Goal: Find contact information: Find contact information

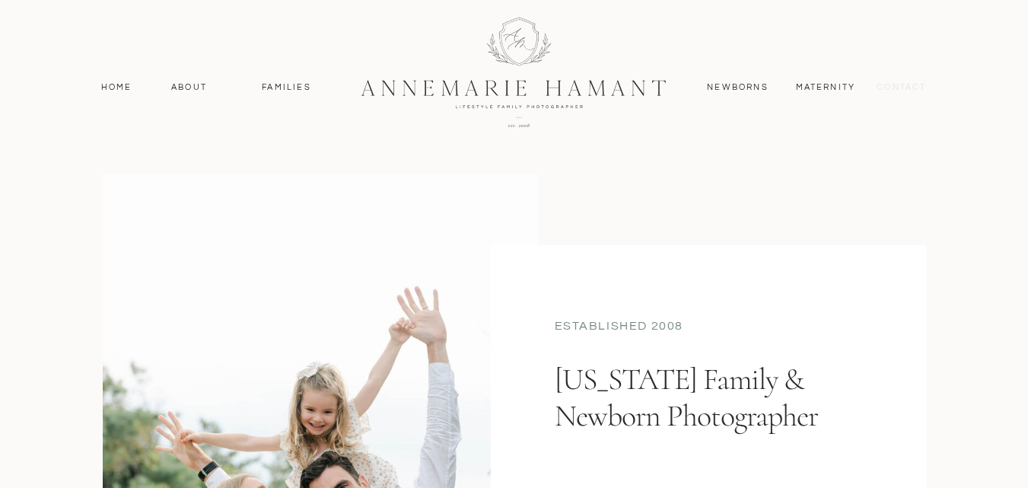
click at [885, 88] on nav "contact" at bounding box center [902, 88] width 66 height 14
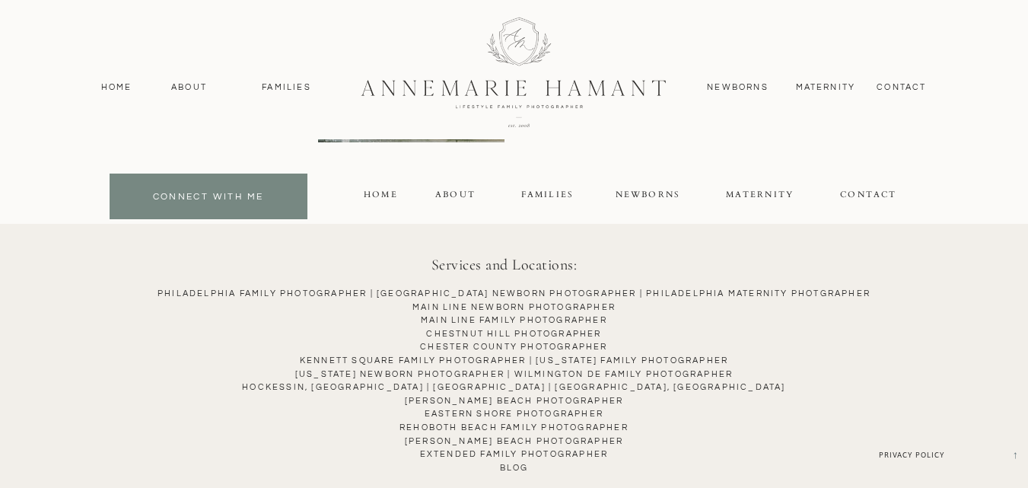
scroll to position [1364, 0]
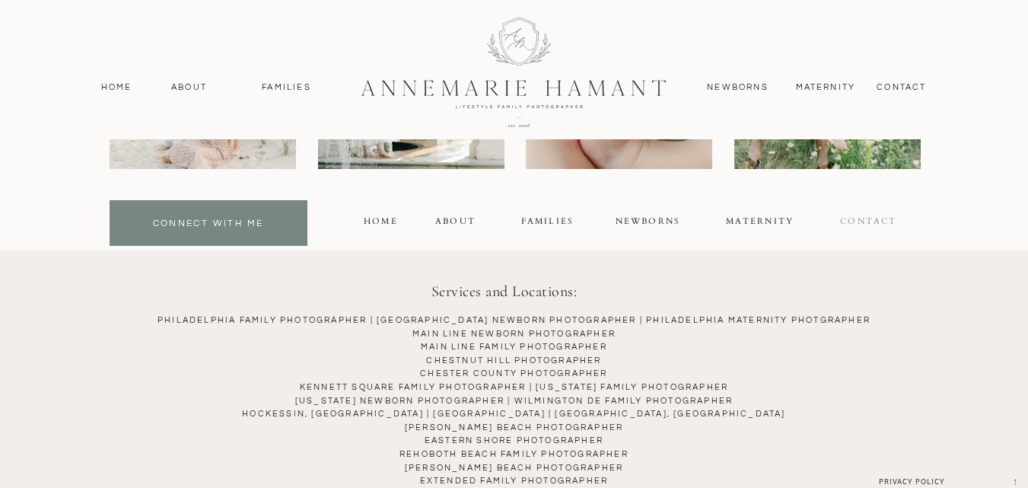
click at [868, 216] on div "contact" at bounding box center [868, 223] width 67 height 17
click at [869, 217] on div "contact" at bounding box center [868, 223] width 67 height 17
click at [865, 218] on div "contact" at bounding box center [868, 223] width 67 height 17
click at [185, 215] on div at bounding box center [209, 223] width 198 height 46
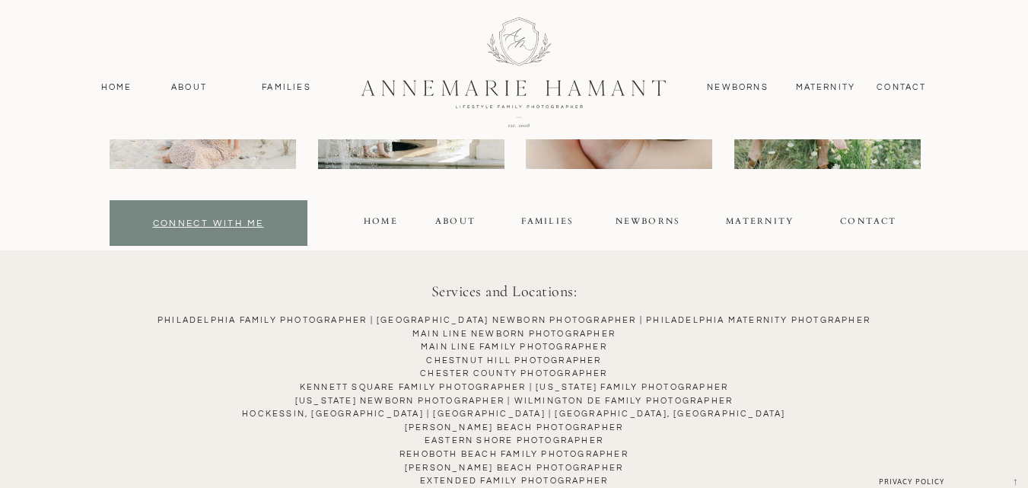
click at [198, 224] on div "connect with me" at bounding box center [208, 224] width 190 height 17
click at [197, 224] on div "connect with me" at bounding box center [208, 224] width 190 height 17
click at [193, 224] on div "connect with me" at bounding box center [208, 224] width 190 height 17
